Goal: Task Accomplishment & Management: Complete application form

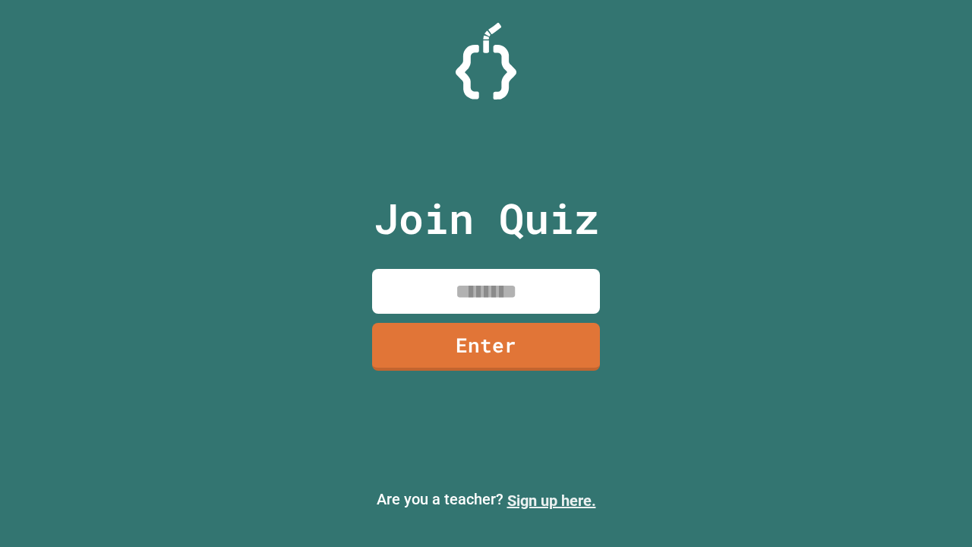
click at [551, 500] on link "Sign up here." at bounding box center [551, 500] width 89 height 18
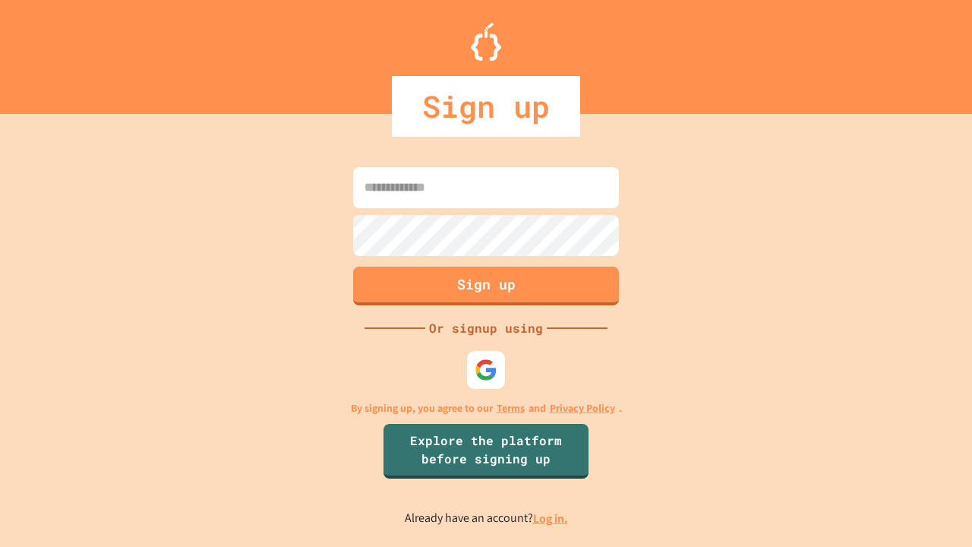
click at [551, 518] on link "Log in." at bounding box center [550, 518] width 35 height 16
